Goal: Contribute content: Add original content to the website for others to see

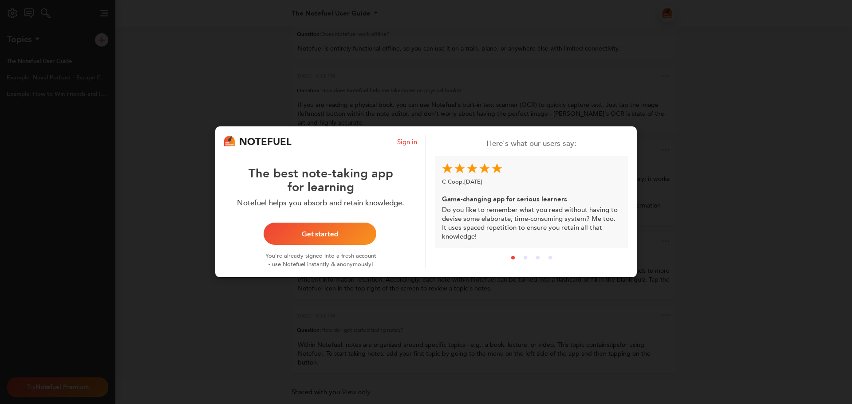
click at [346, 231] on div "Get started" at bounding box center [319, 234] width 91 height 7
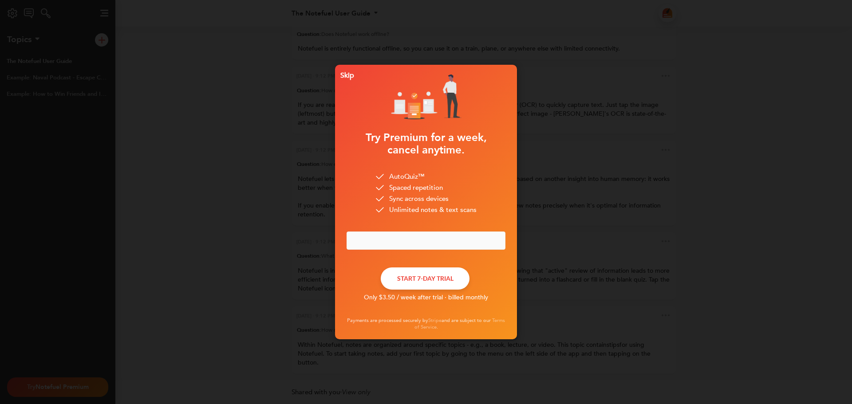
click at [350, 75] on div "Skip" at bounding box center [345, 75] width 17 height 6
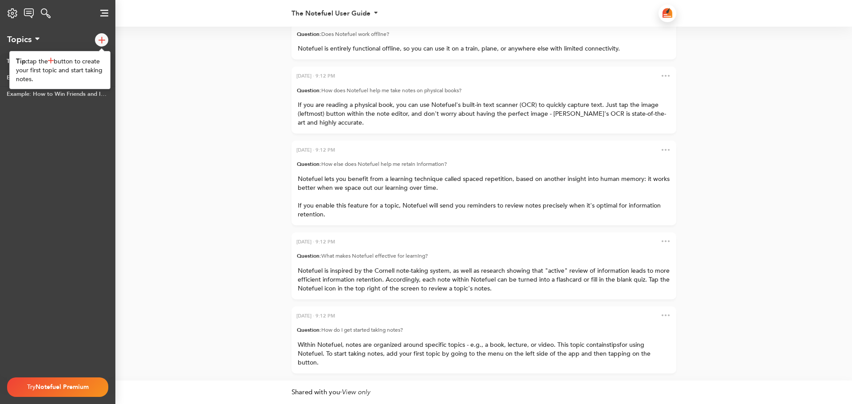
click at [92, 38] on div "Topics Filter topics All topics Shared with you FOLDERS No folders yet." at bounding box center [57, 40] width 115 height 27
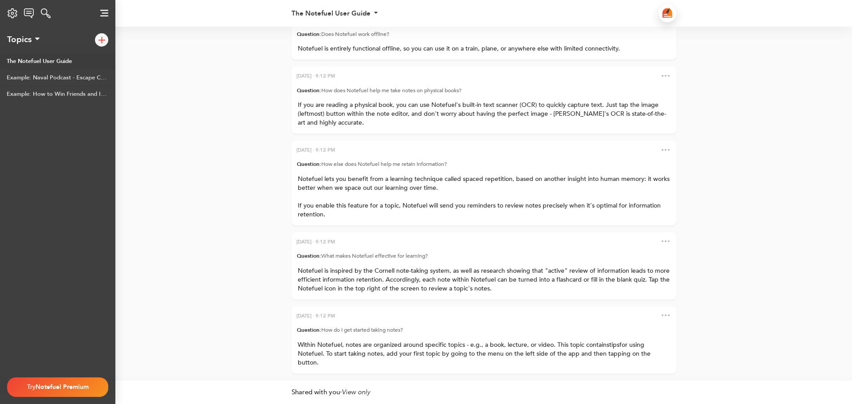
click at [98, 38] on div at bounding box center [101, 39] width 13 height 13
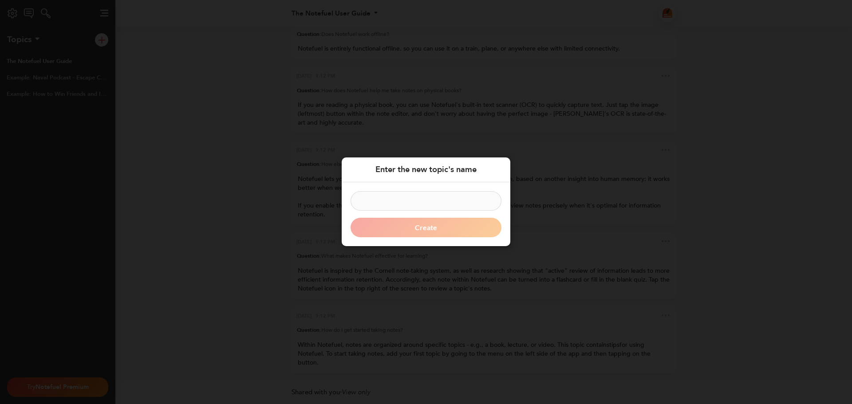
click at [406, 192] on input at bounding box center [426, 202] width 151 height 20
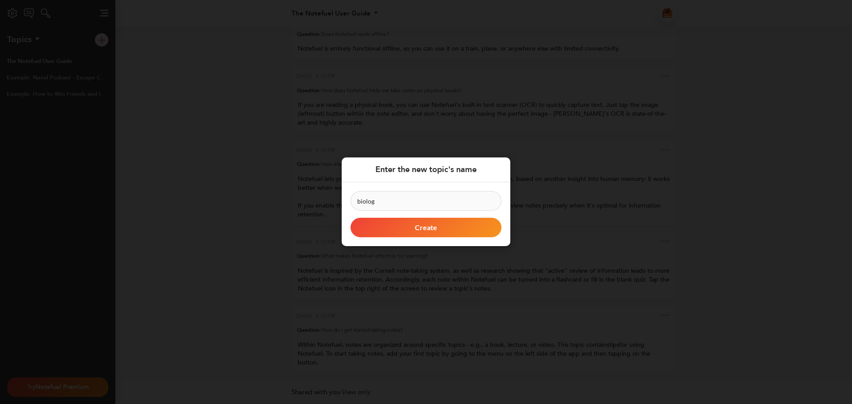
type input "biology"
click button "Create" at bounding box center [426, 228] width 151 height 20
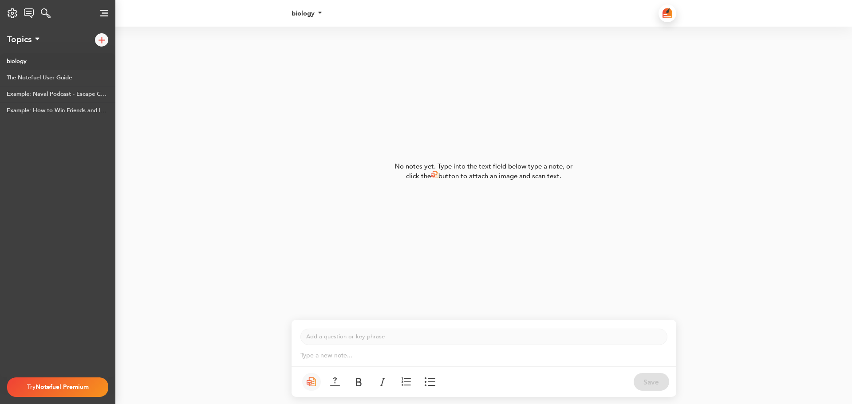
click at [466, 174] on div "No notes yet. Type into the text field below type a note, or click the button t…" at bounding box center [484, 171] width 186 height 18
click at [348, 357] on p "Type a new note... ﻿" at bounding box center [483, 356] width 367 height 9
click at [353, 356] on p "Type a new note... ﻿" at bounding box center [483, 356] width 367 height 9
